Goal: Task Accomplishment & Management: Manage account settings

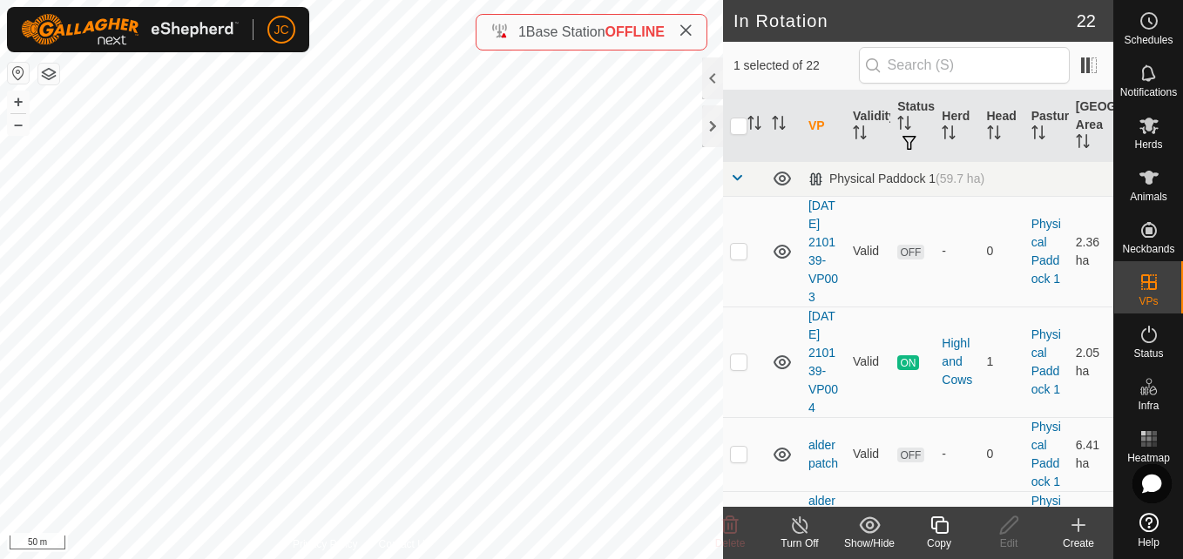
click at [929, 540] on div "Copy" at bounding box center [939, 544] width 70 height 16
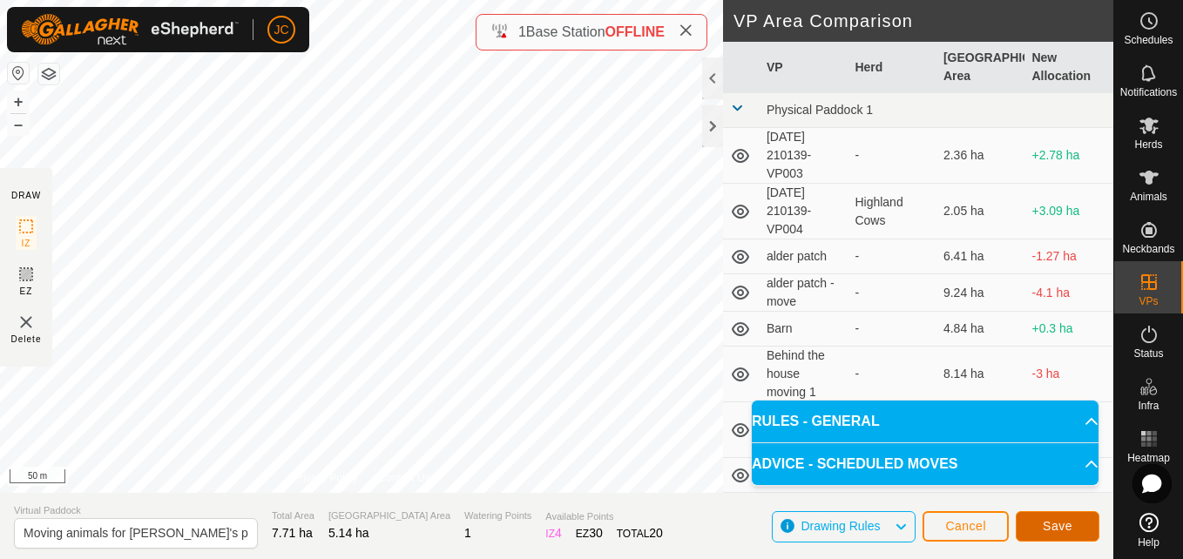
click at [1033, 525] on button "Save" at bounding box center [1057, 526] width 84 height 30
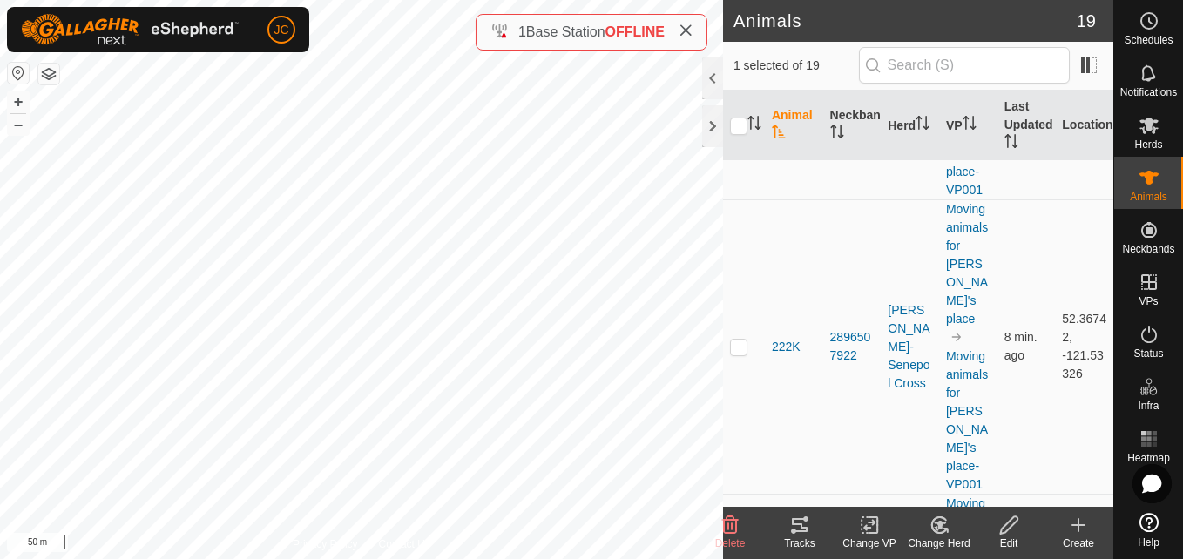
scroll to position [1736, 0]
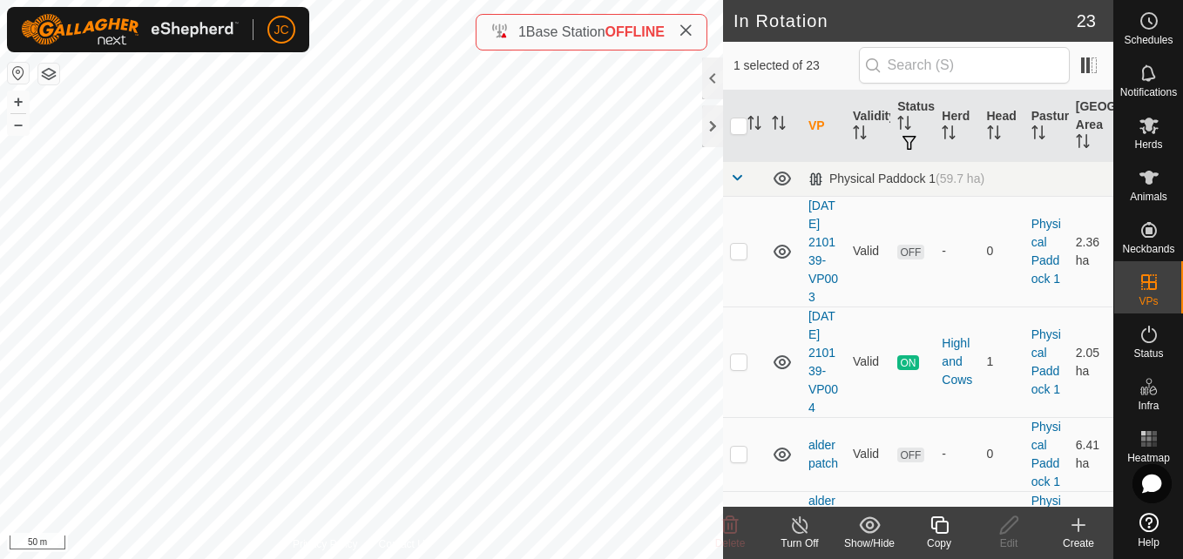
checkbox input "true"
checkbox input "false"
checkbox input "true"
checkbox input "false"
checkbox input "true"
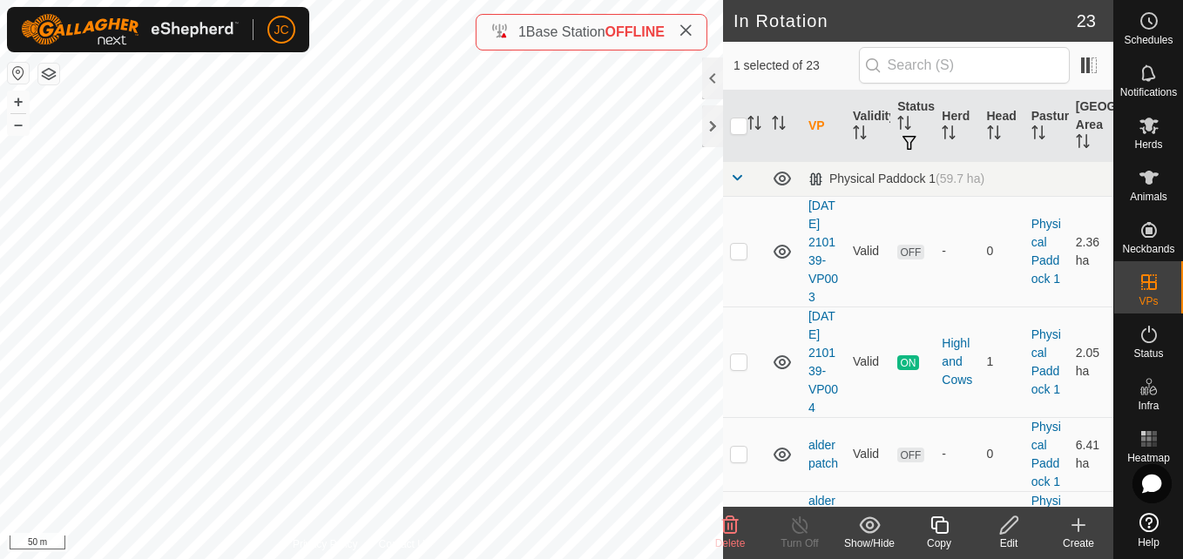
checkbox input "false"
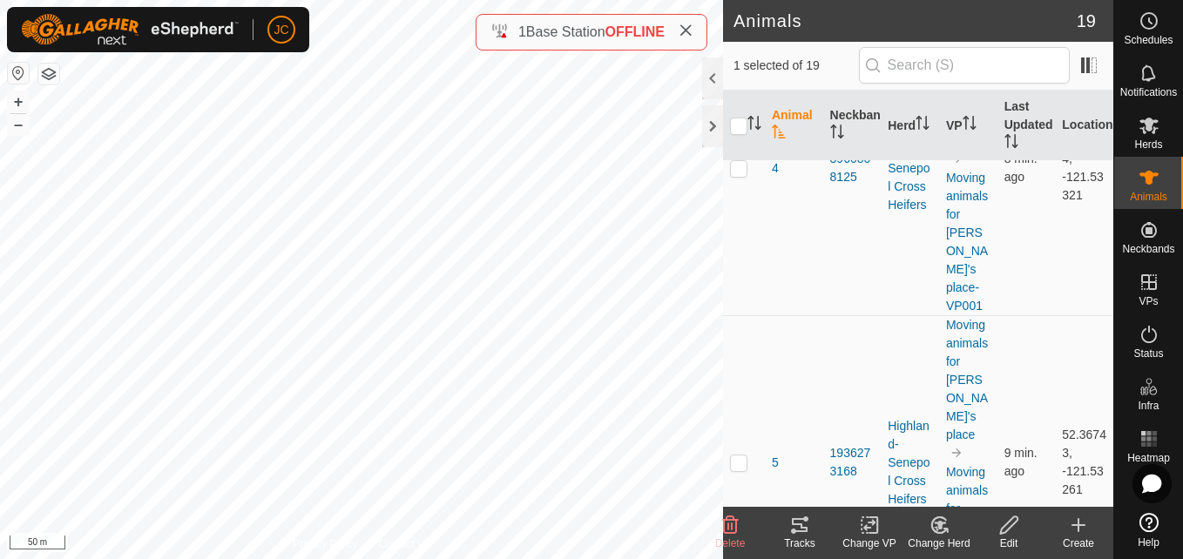
scroll to position [2789, 0]
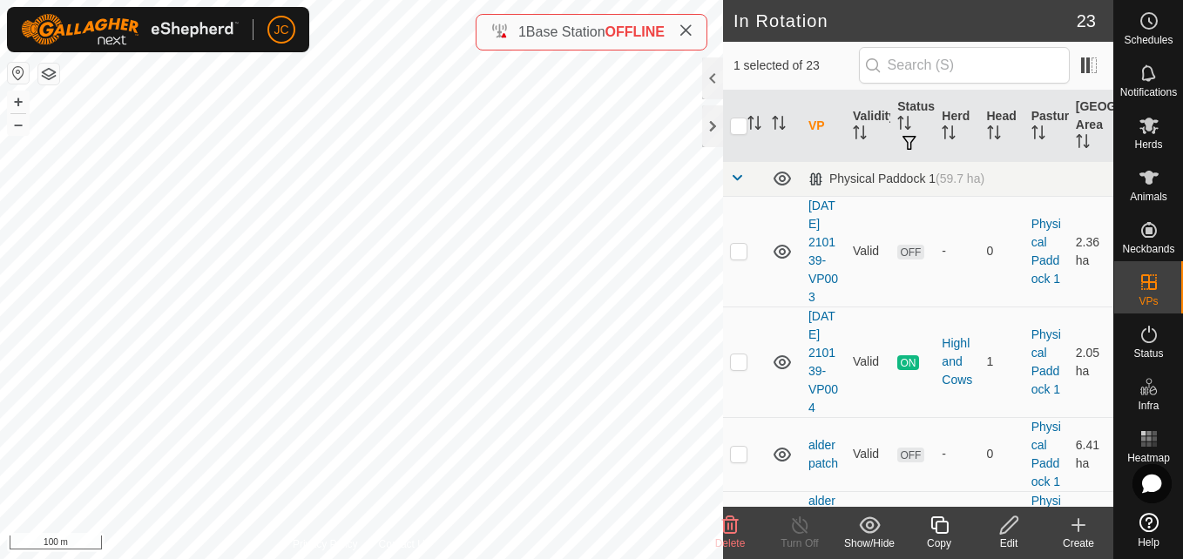
checkbox input "true"
checkbox input "false"
checkbox input "true"
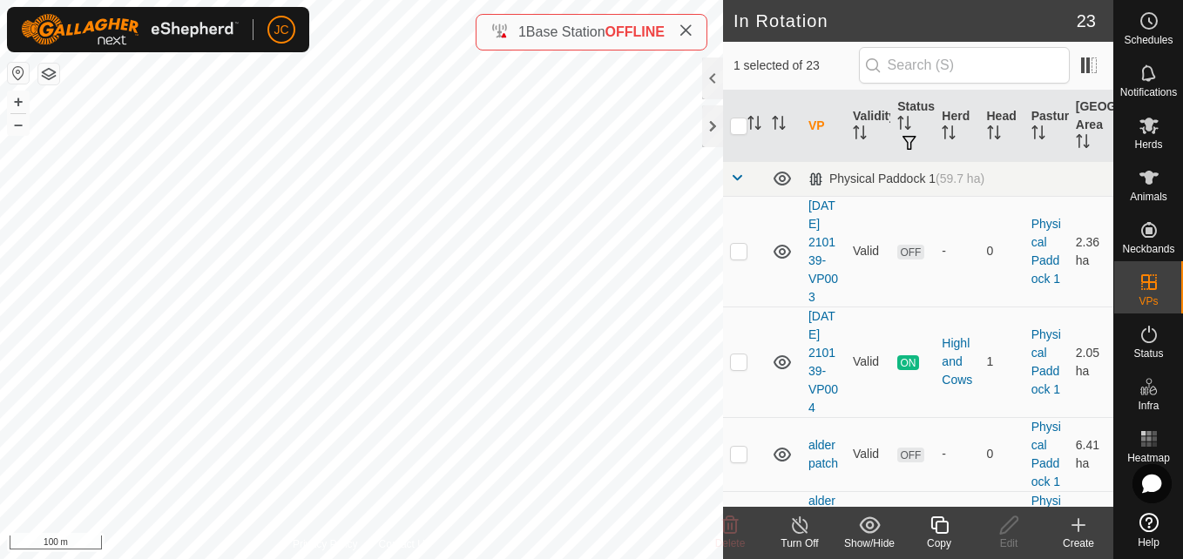
checkbox input "false"
checkbox input "true"
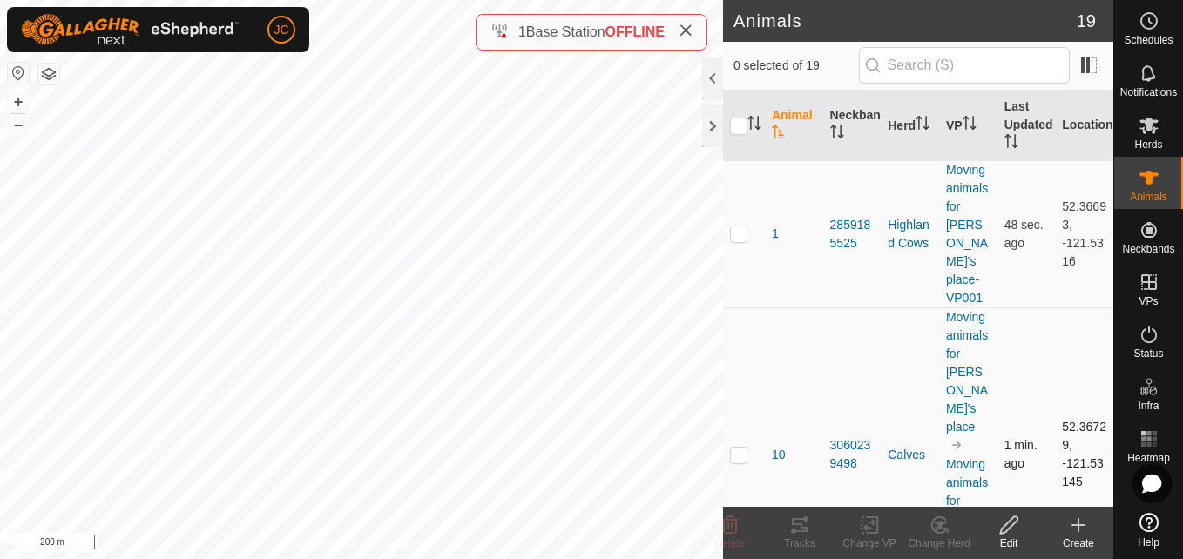
scroll to position [16, 0]
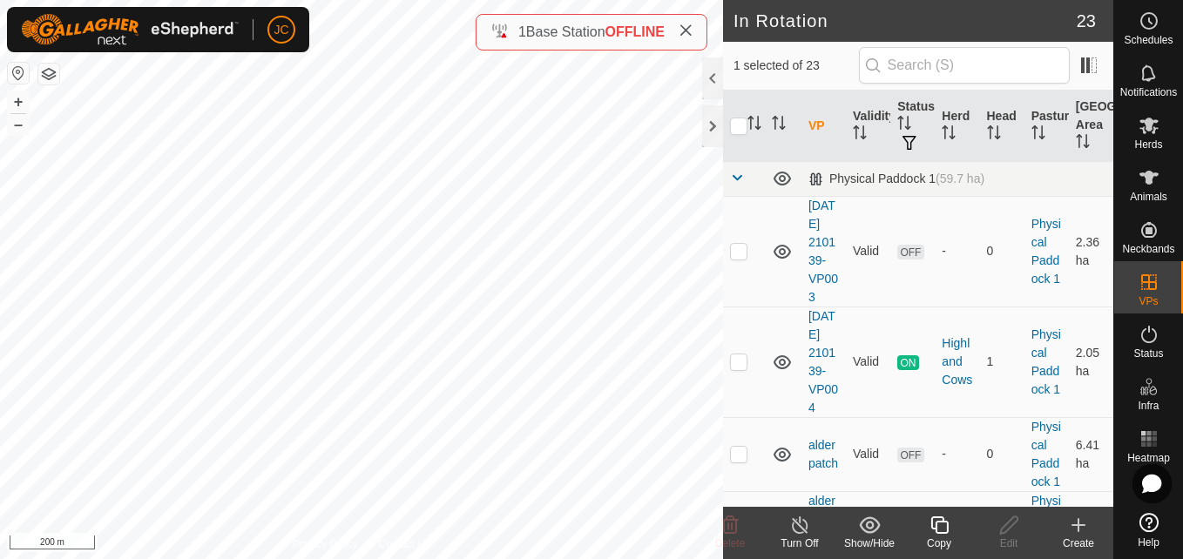
click at [954, 537] on div "Copy" at bounding box center [939, 544] width 70 height 16
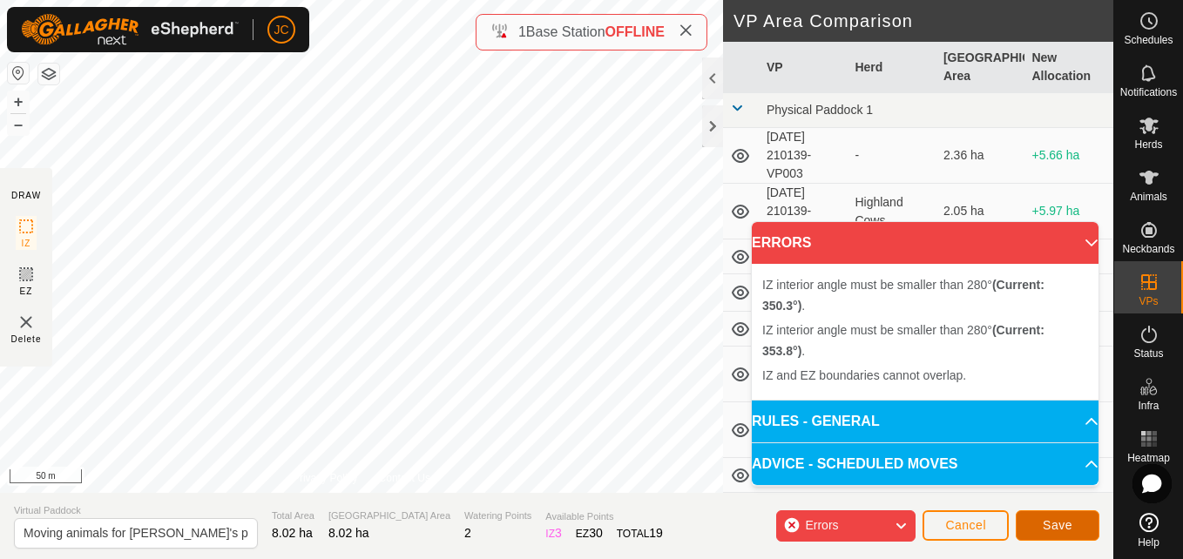
click at [1039, 513] on button "Save" at bounding box center [1057, 525] width 84 height 30
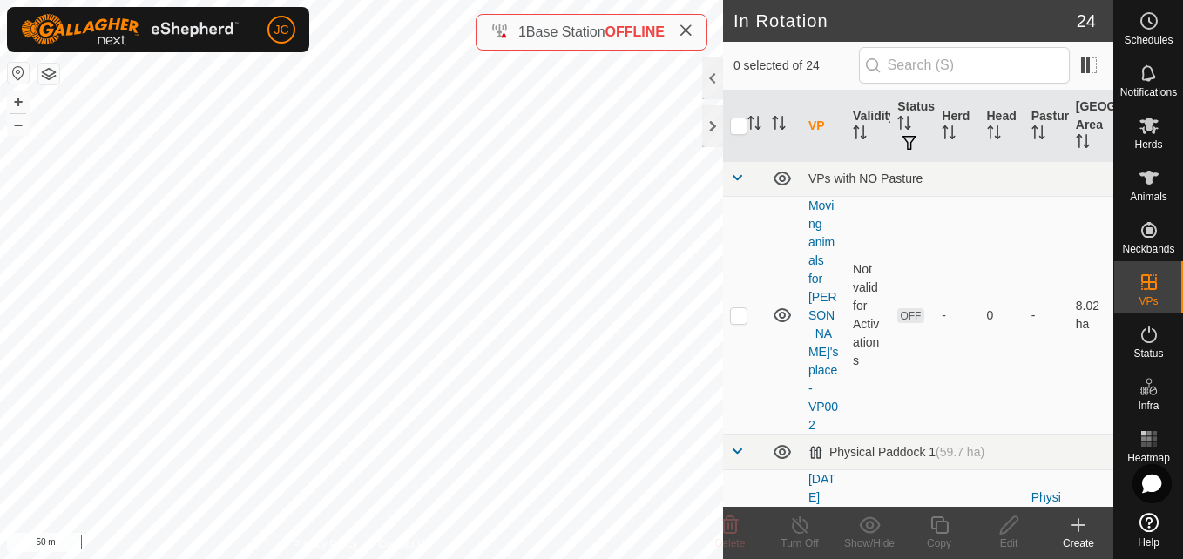
checkbox input "true"
checkbox input "false"
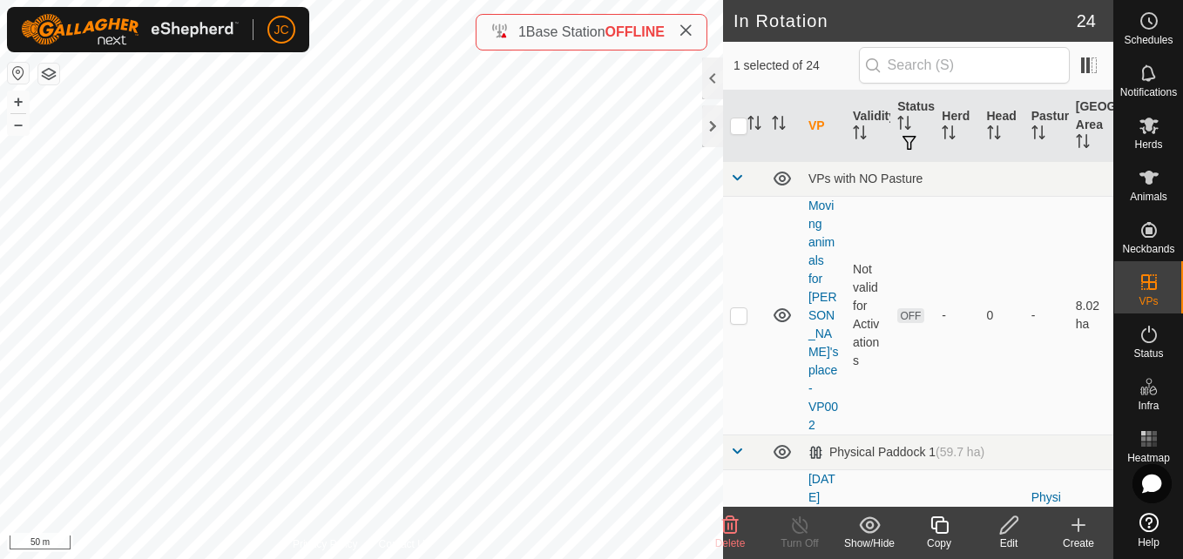
checkbox input "true"
click at [736, 308] on p-checkbox at bounding box center [738, 315] width 17 height 14
checkbox input "true"
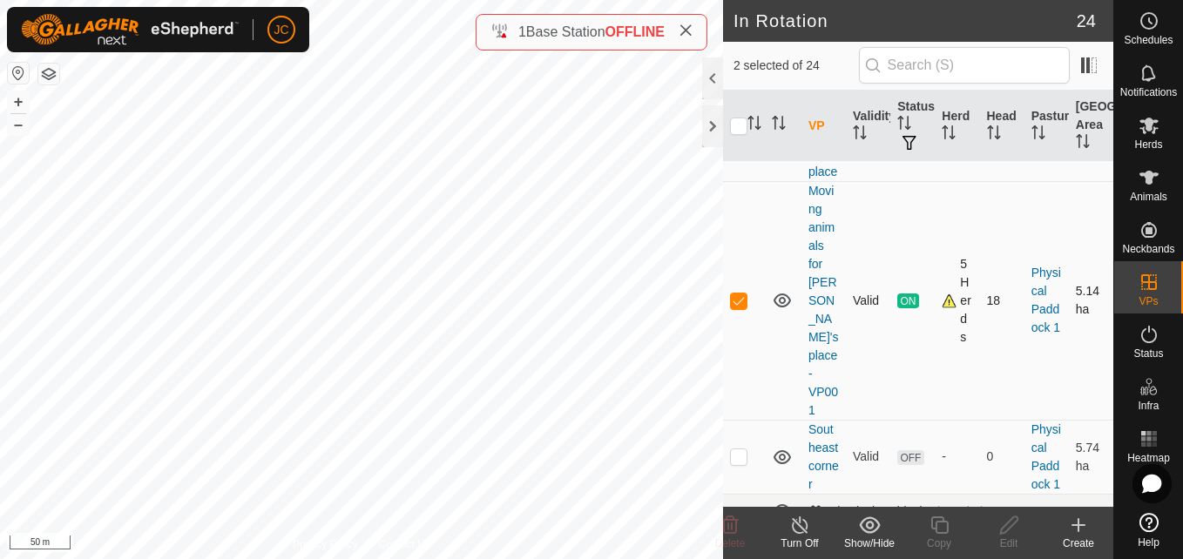
scroll to position [1513, 0]
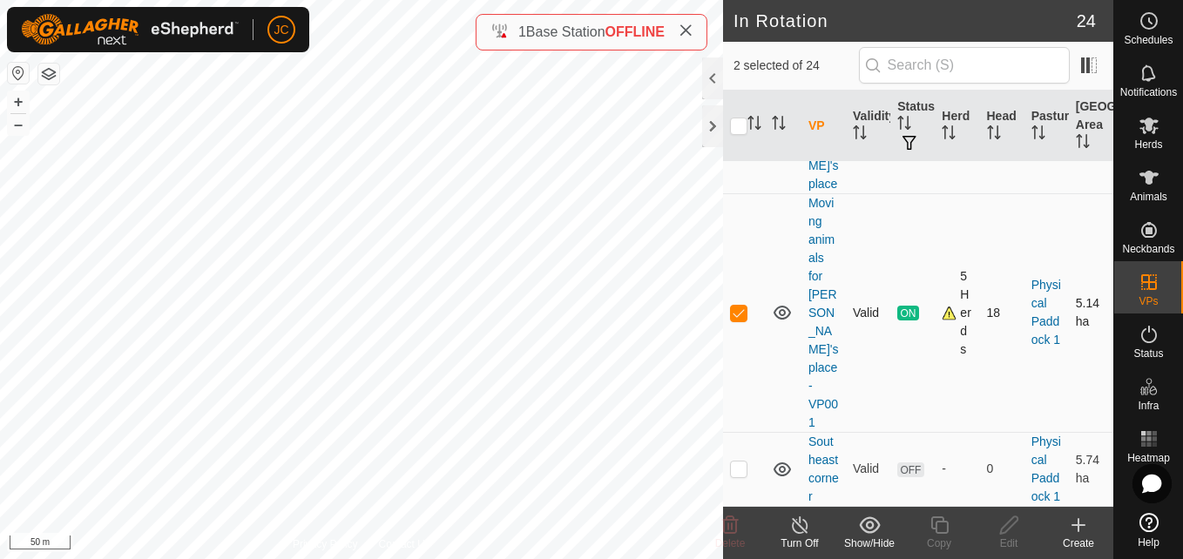
click at [736, 320] on p-checkbox at bounding box center [738, 313] width 17 height 14
checkbox input "false"
click at [998, 526] on icon at bounding box center [1009, 525] width 22 height 21
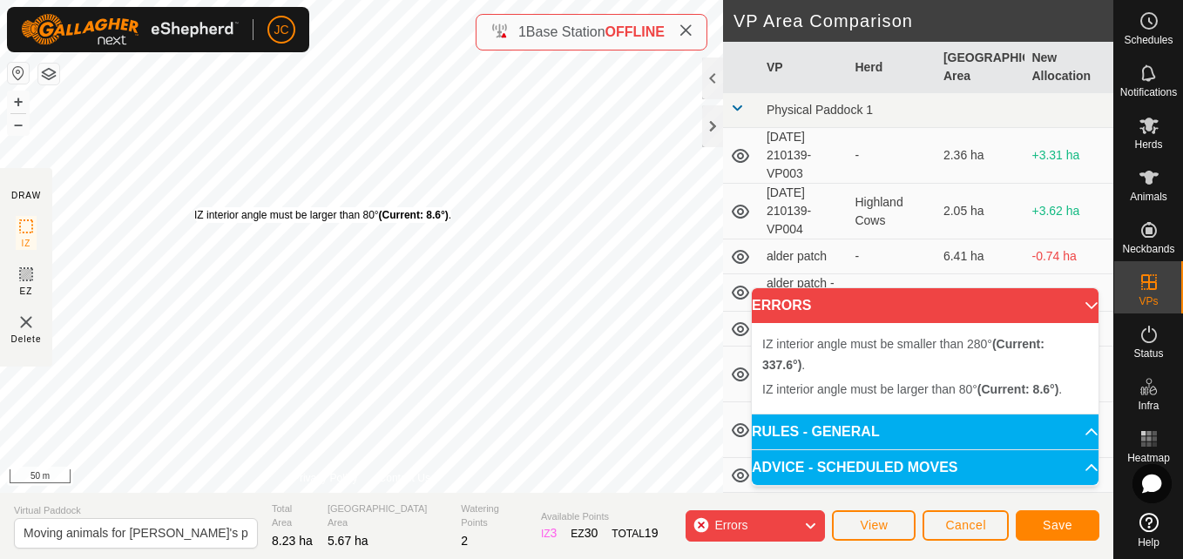
click at [194, 207] on div "IZ interior angle must be larger than 80° (Current: 8.6°) ." at bounding box center [322, 215] width 257 height 16
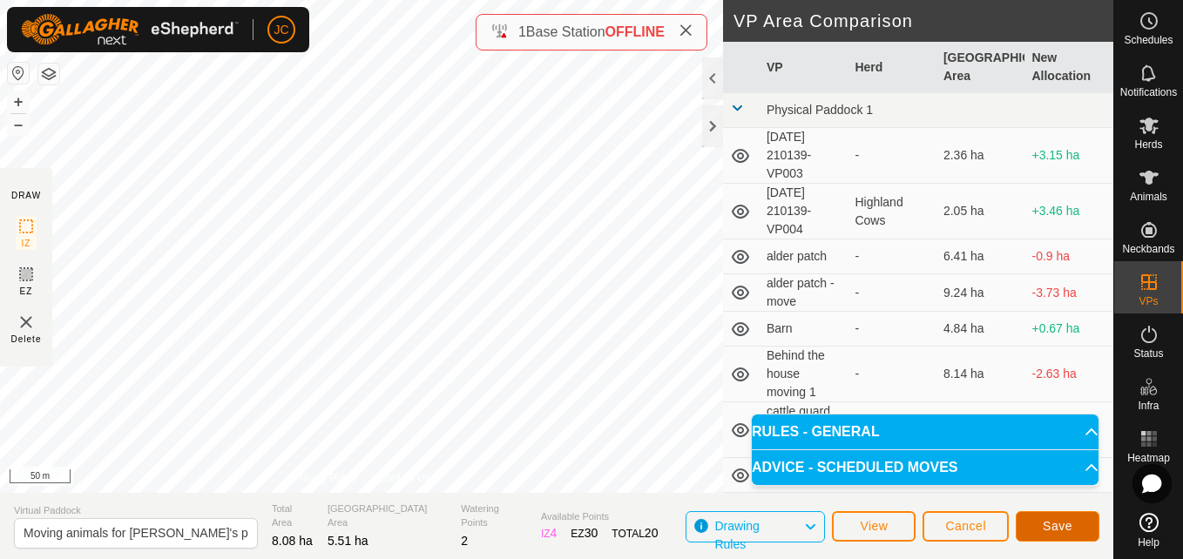
click at [1063, 523] on span "Save" at bounding box center [1057, 526] width 30 height 14
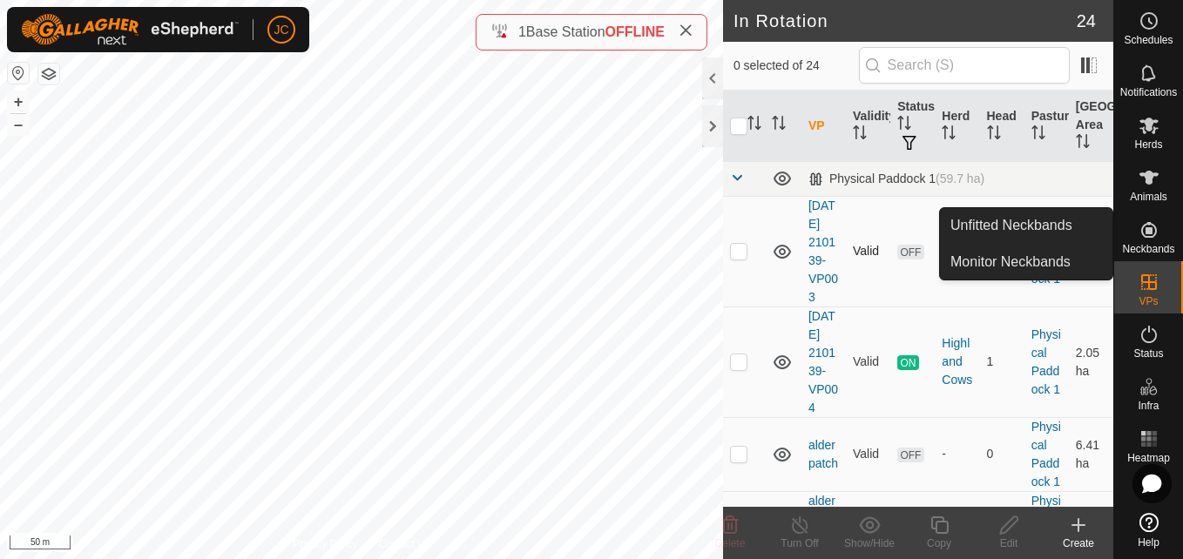
click at [735, 258] on p-checkbox at bounding box center [738, 251] width 17 height 14
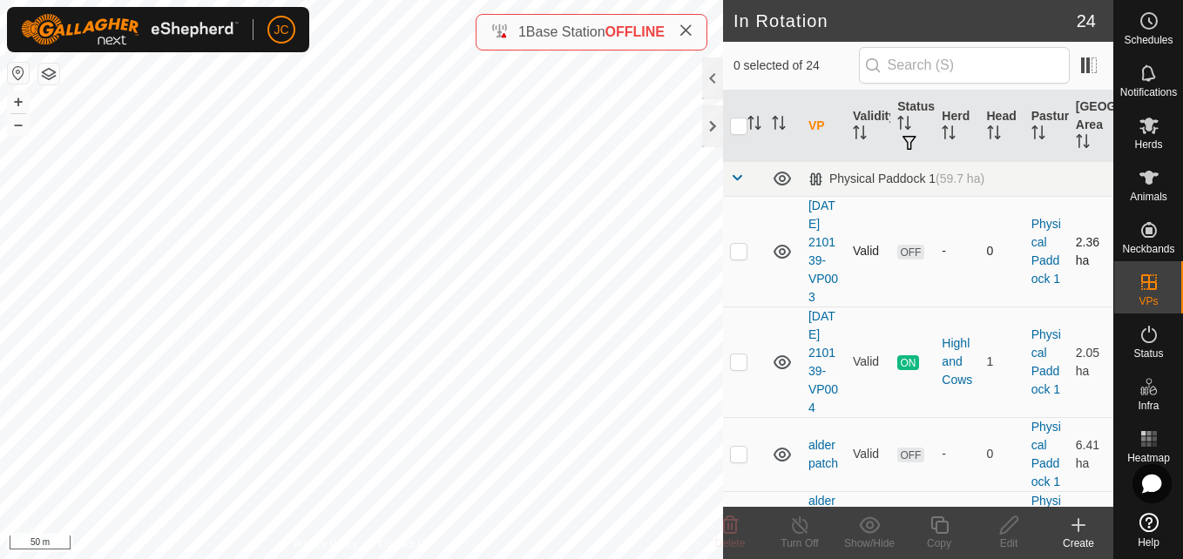
checkbox input "true"
click at [728, 529] on icon at bounding box center [730, 524] width 17 height 17
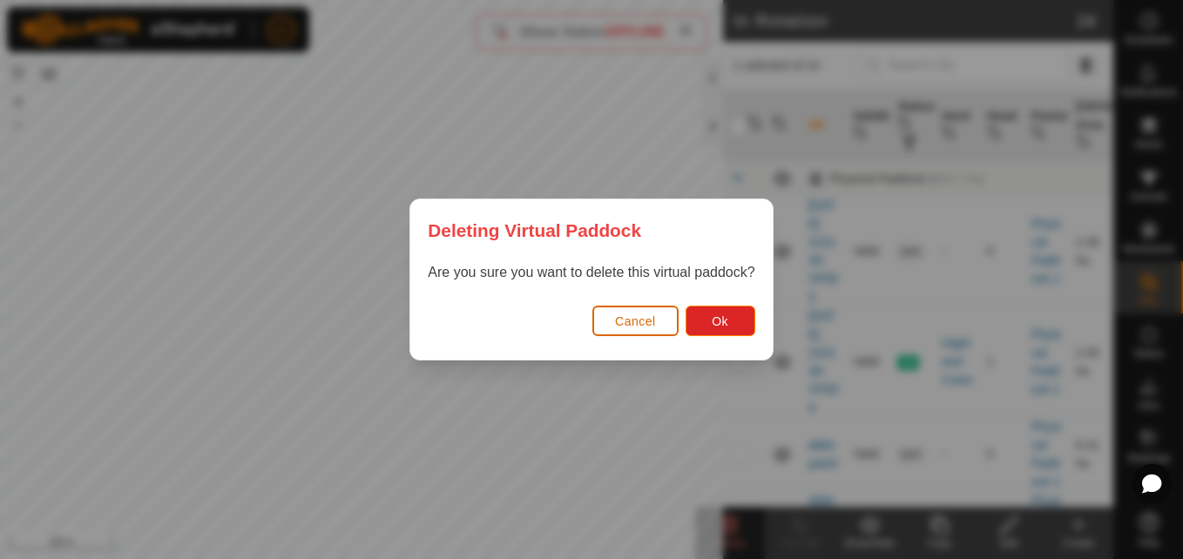
click at [624, 307] on button "Cancel" at bounding box center [635, 321] width 86 height 30
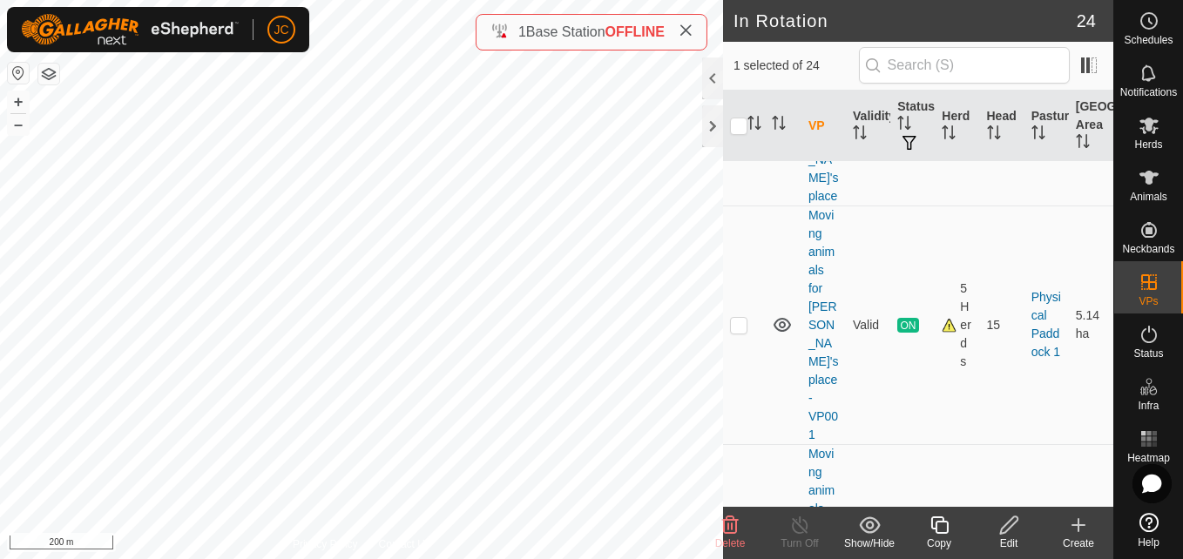
scroll to position [1201, 0]
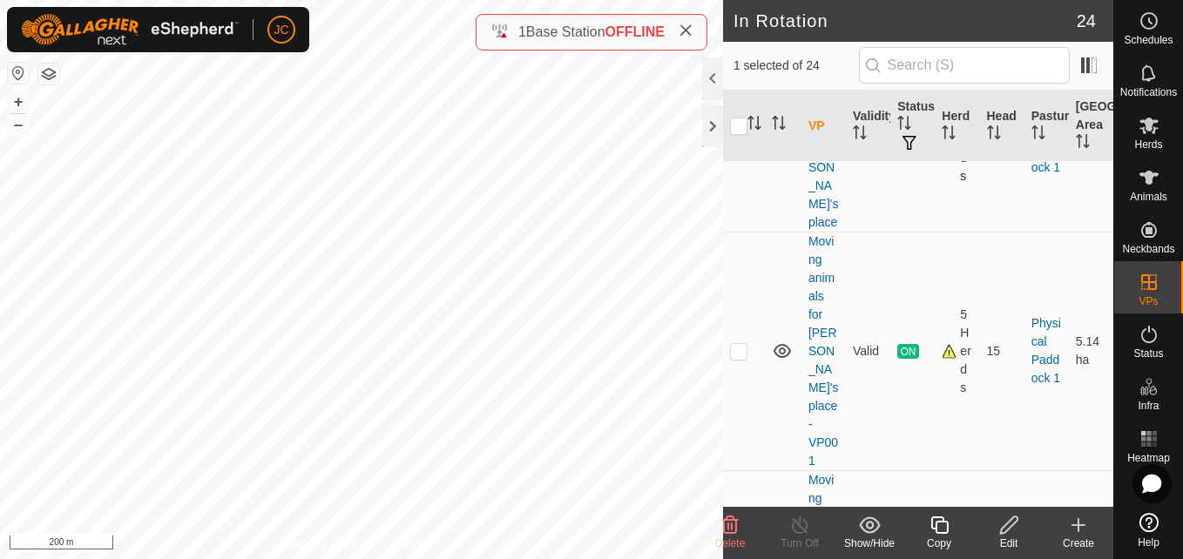
click at [747, 232] on td at bounding box center [744, 140] width 42 height 184
checkbox input "true"
